Goal: Use online tool/utility: Utilize a website feature to perform a specific function

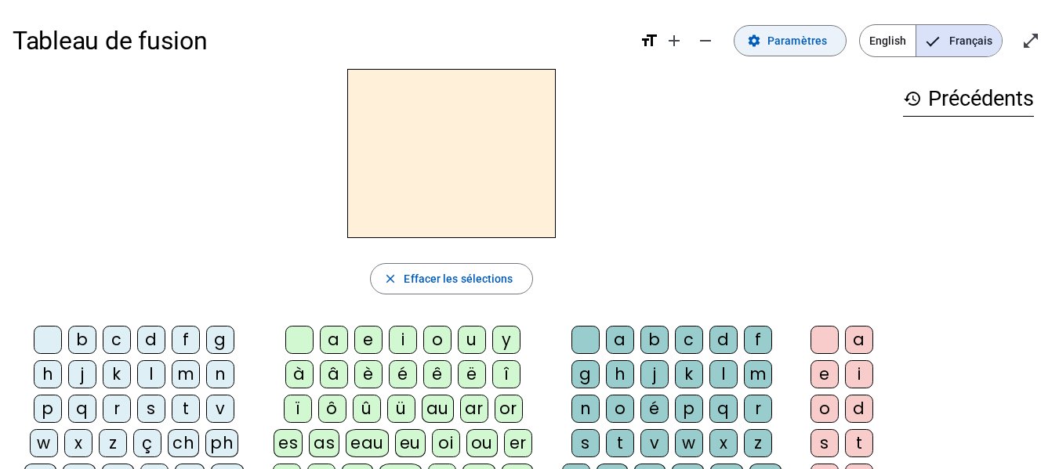
click at [807, 45] on span "Paramètres" at bounding box center [797, 40] width 60 height 19
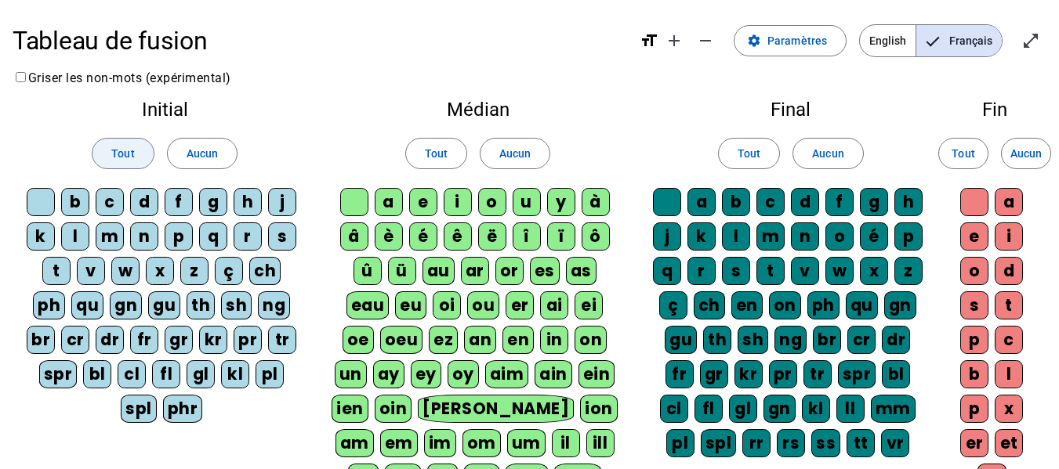
click at [124, 164] on span at bounding box center [122, 154] width 60 height 38
click at [432, 142] on span at bounding box center [436, 154] width 60 height 38
click at [769, 143] on span at bounding box center [749, 154] width 60 height 38
click at [975, 149] on span at bounding box center [963, 154] width 49 height 38
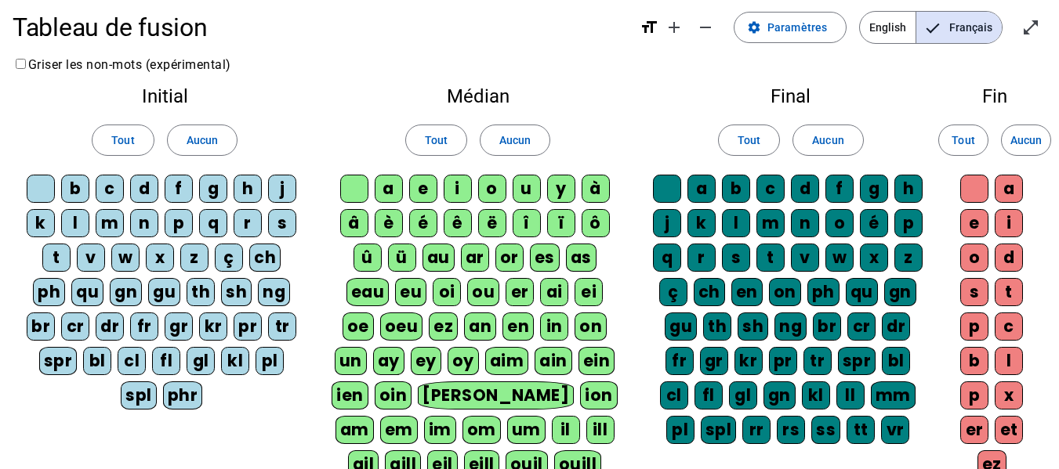
scroll to position [392, 0]
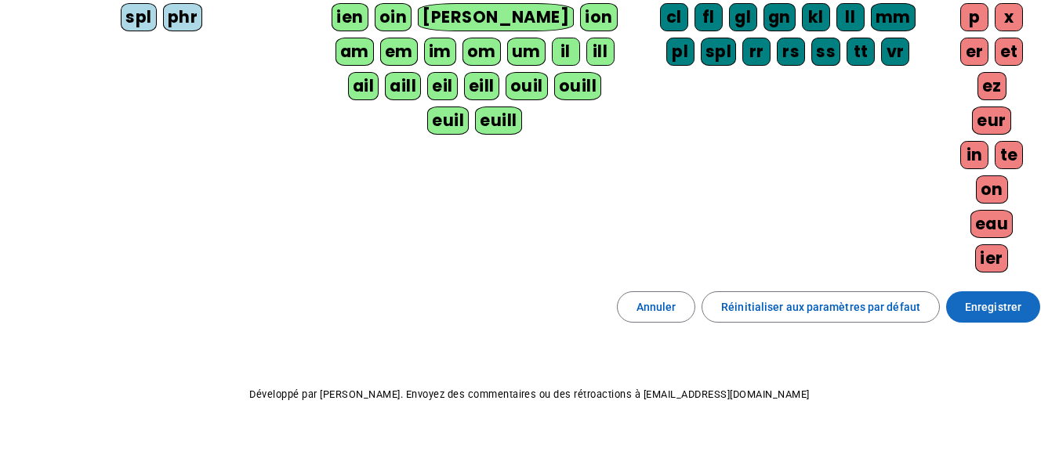
click at [1026, 316] on span at bounding box center [993, 307] width 94 height 38
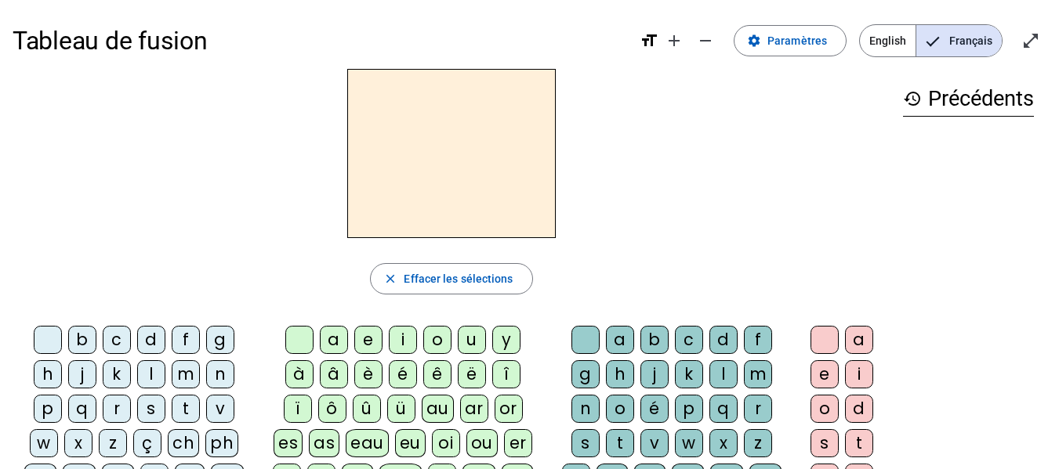
click at [150, 403] on div "s" at bounding box center [151, 409] width 28 height 28
click at [343, 342] on div "a" at bounding box center [334, 340] width 28 height 28
click at [689, 337] on div "c" at bounding box center [689, 340] width 28 height 28
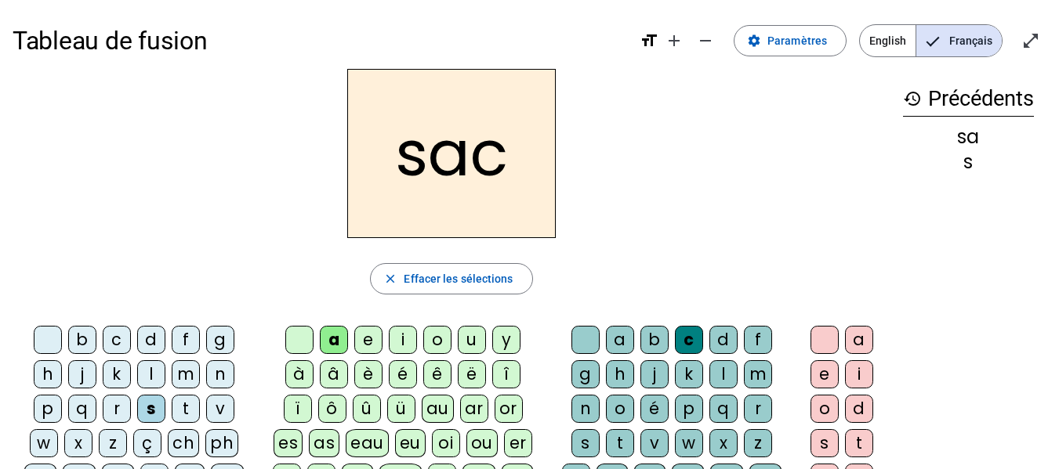
click at [151, 375] on div "l" at bounding box center [151, 374] width 28 height 28
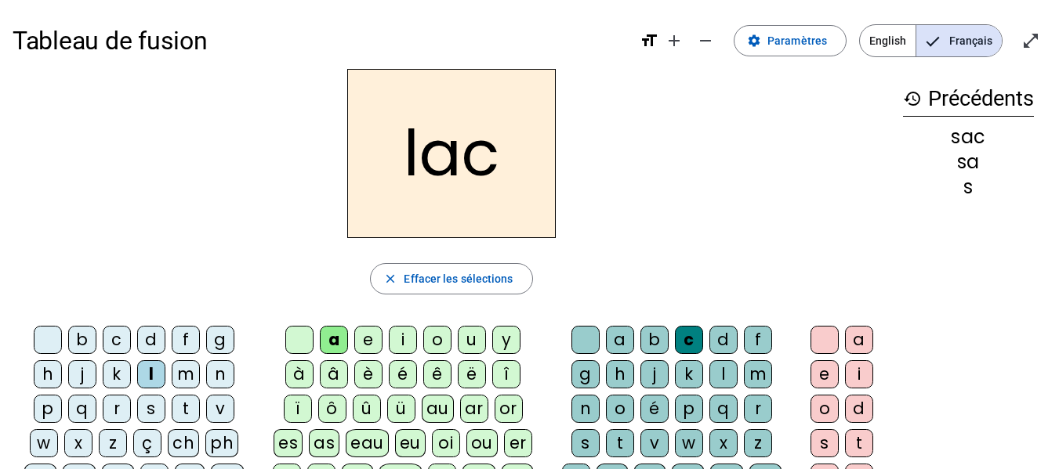
click at [85, 334] on div "b" at bounding box center [82, 340] width 28 height 28
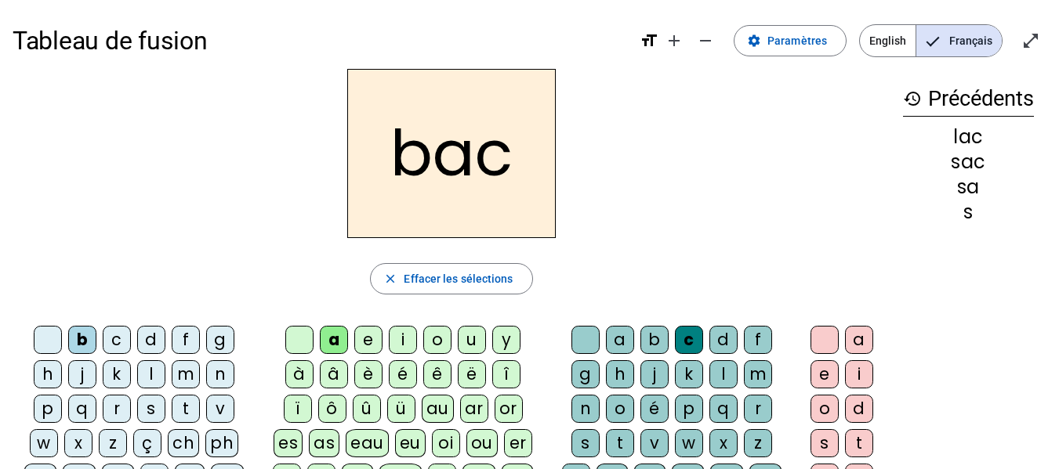
click at [183, 414] on div "t" at bounding box center [186, 409] width 28 height 28
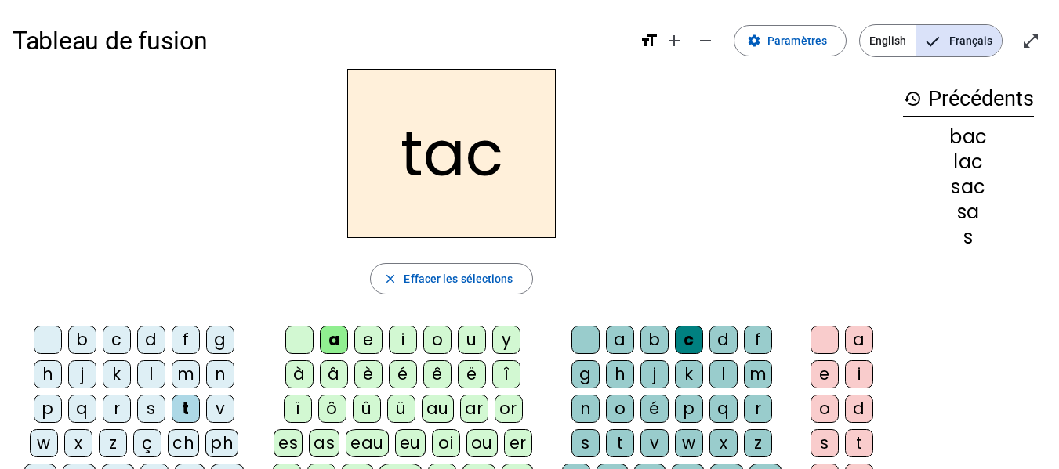
click at [437, 346] on div "o" at bounding box center [437, 340] width 28 height 28
click at [116, 410] on div "r" at bounding box center [117, 409] width 28 height 28
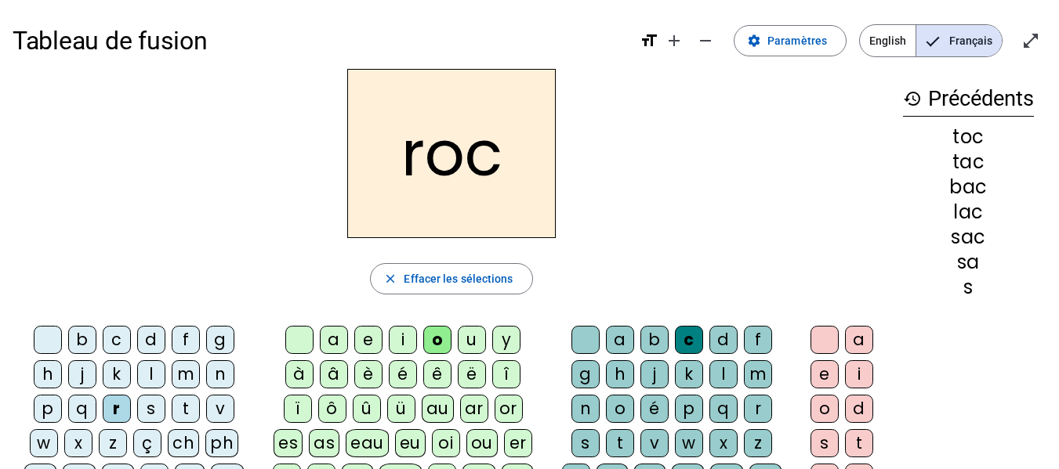
click at [154, 404] on div "s" at bounding box center [151, 409] width 28 height 28
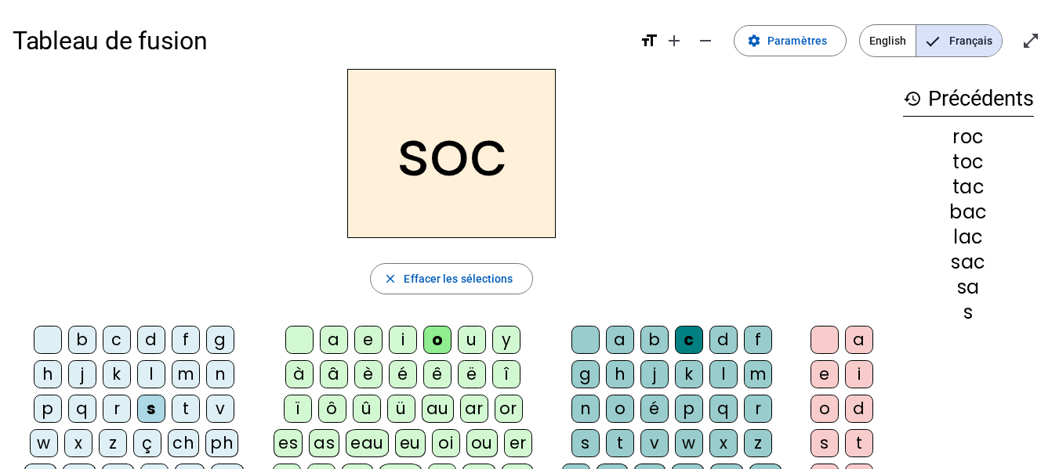
click at [721, 372] on div "l" at bounding box center [723, 374] width 28 height 28
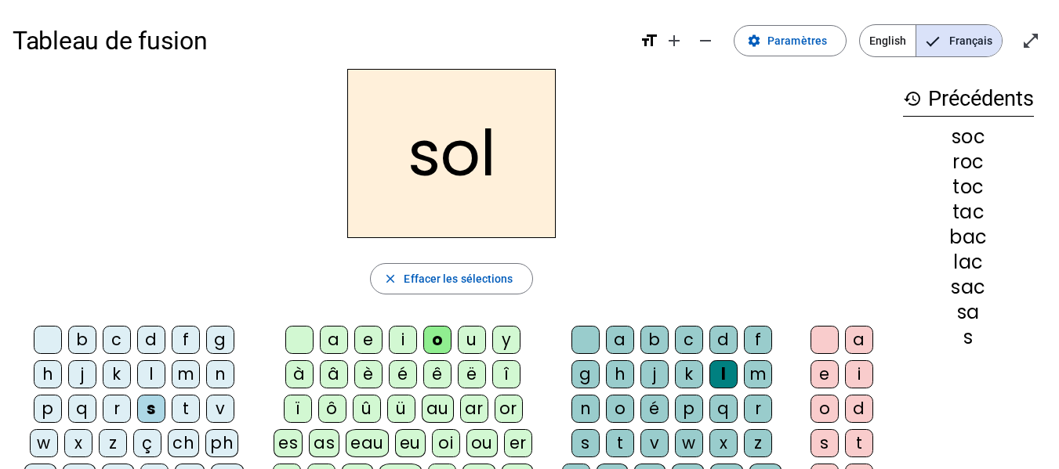
click at [75, 341] on div "b" at bounding box center [82, 340] width 28 height 28
